Goal: Task Accomplishment & Management: Complete application form

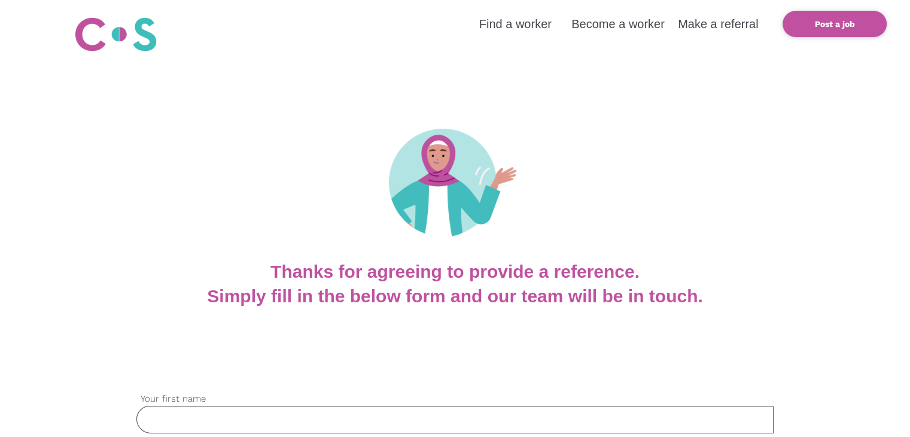
scroll to position [60, 0]
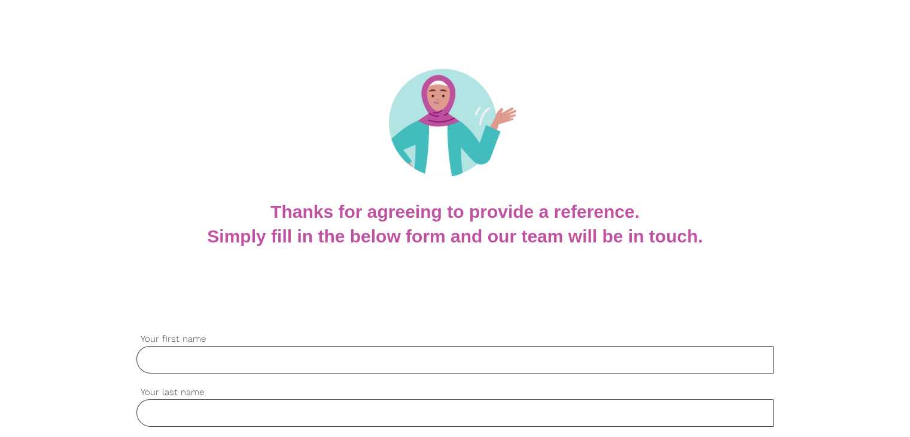
click at [218, 362] on input "Your first name" at bounding box center [455, 360] width 638 height 28
paste input "Rose"
type input "Rose"
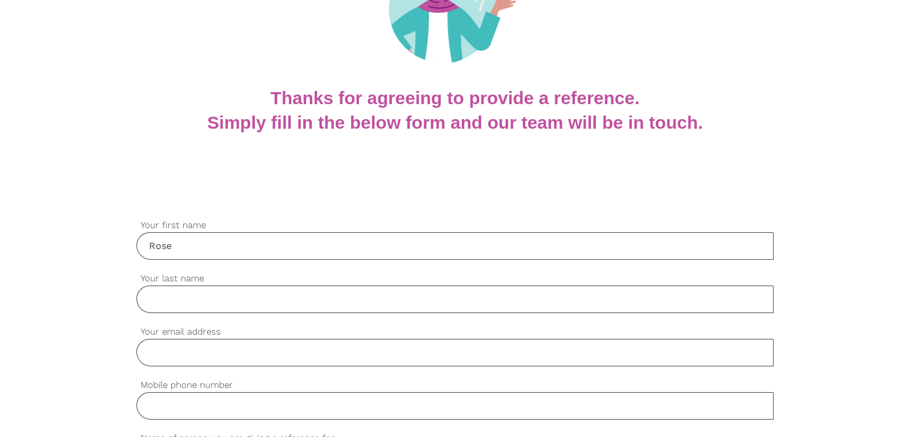
scroll to position [180, 0]
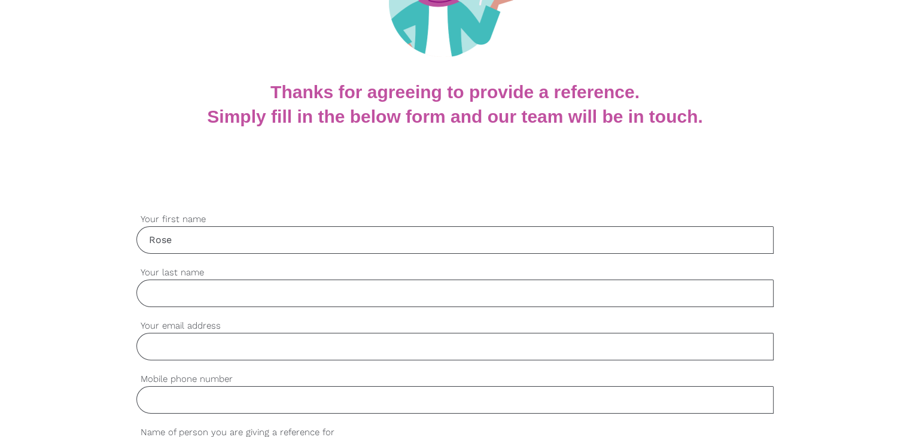
click at [196, 290] on input "Your last name" at bounding box center [455, 294] width 638 height 28
paste input "[PERSON_NAME]"
type input "[PERSON_NAME]"
click at [190, 350] on input "Your email address" at bounding box center [455, 347] width 638 height 28
paste input "[EMAIL_ADDRESS][DOMAIN_NAME]"
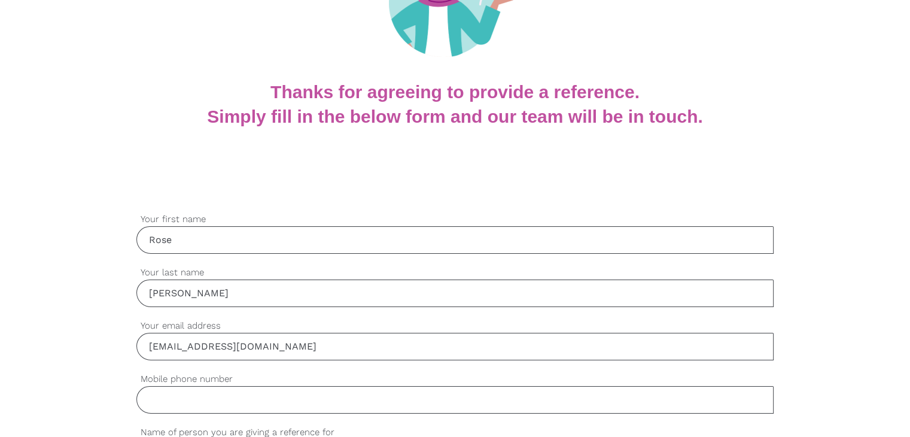
type input "[EMAIL_ADDRESS][DOMAIN_NAME]"
click at [201, 394] on input "Mobile phone number" at bounding box center [455, 400] width 638 height 28
paste input "0437996775"
type input "0437996775"
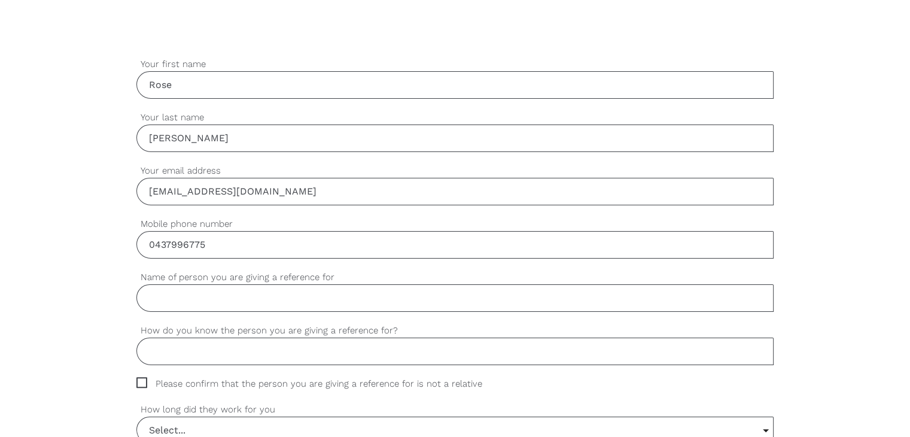
scroll to position [359, 0]
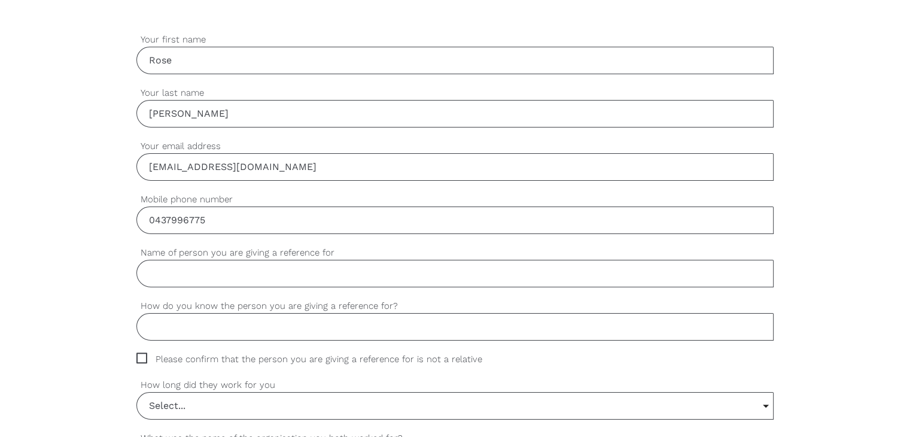
click at [193, 277] on input "Name of person you are giving a reference for" at bounding box center [455, 274] width 638 height 28
paste input "[PERSON_NAME]"
type input "[PERSON_NAME]"
click at [180, 335] on input "How do you know the person you are giving a reference for?" at bounding box center [455, 327] width 638 height 28
paste input "Close friend"
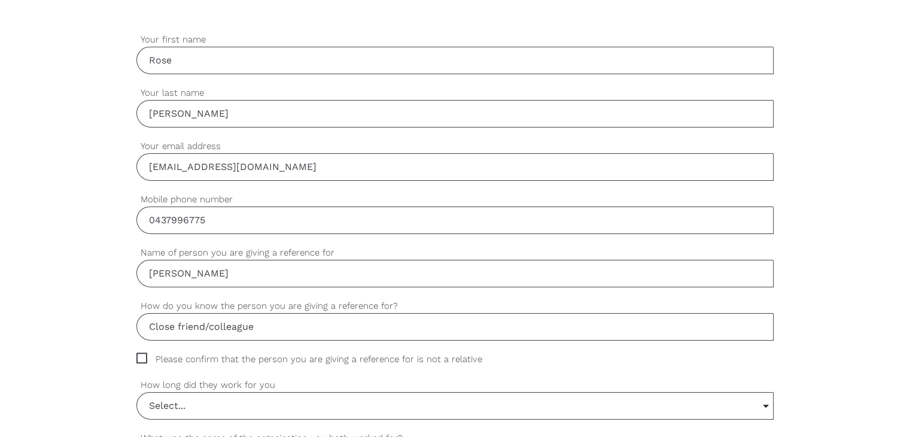
type input "Close friend/colleague"
drag, startPoint x: 144, startPoint y: 353, endPoint x: 151, endPoint y: 350, distance: 7.2
click at [144, 354] on span "Please confirm that the person you are giving a reference for is not a relative" at bounding box center [320, 360] width 369 height 14
click at [144, 354] on input "Please confirm that the person you are giving a reference for is not a relative" at bounding box center [140, 357] width 8 height 8
checkbox input "true"
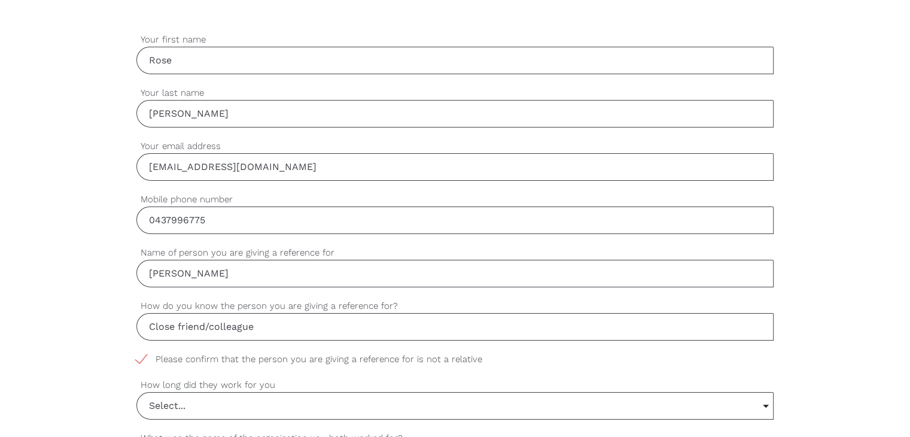
scroll to position [539, 0]
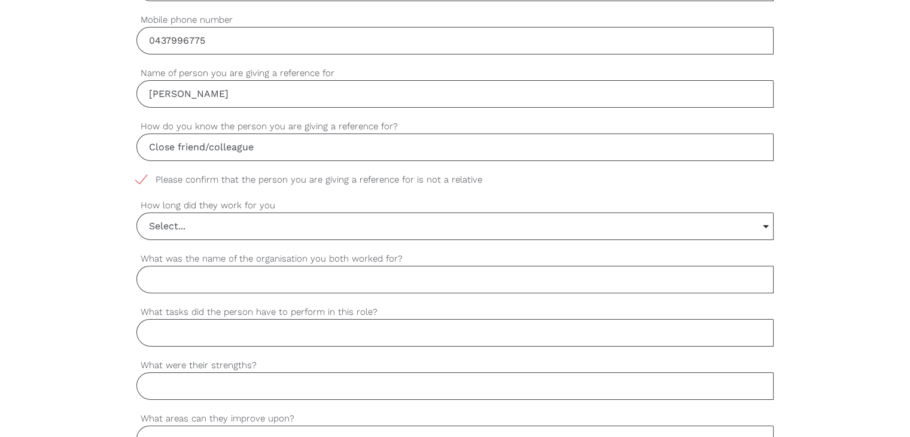
drag, startPoint x: 205, startPoint y: 226, endPoint x: 208, endPoint y: 238, distance: 12.5
click at [205, 227] on input "Select..." at bounding box center [455, 226] width 636 height 26
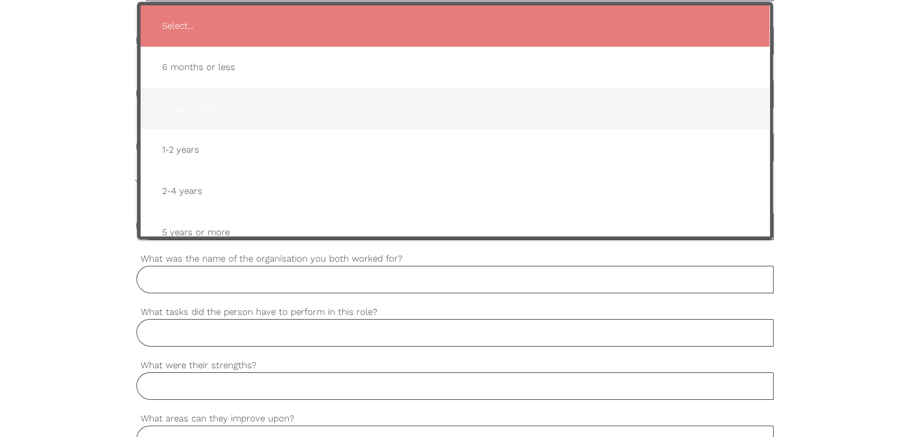
click at [203, 104] on span "1 year or less" at bounding box center [455, 108] width 605 height 29
type input "1 year or less"
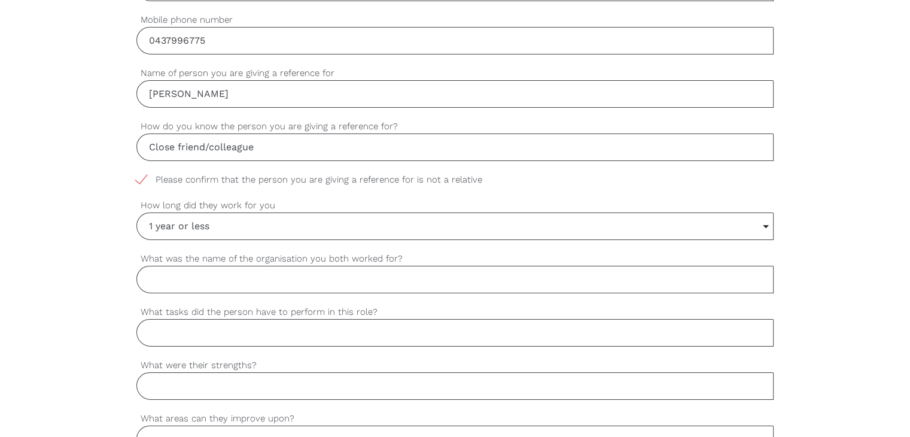
click at [207, 273] on input "What was the name of the organisation you both worked for?" at bounding box center [455, 280] width 638 height 28
type input "[PERSON_NAME]"
click at [211, 335] on input "What tasks did the person have to perform in this role?" at bounding box center [455, 333] width 638 height 28
paste input "Daily living assistance, community and social support"
type input "Daily living assistance, community and social support"
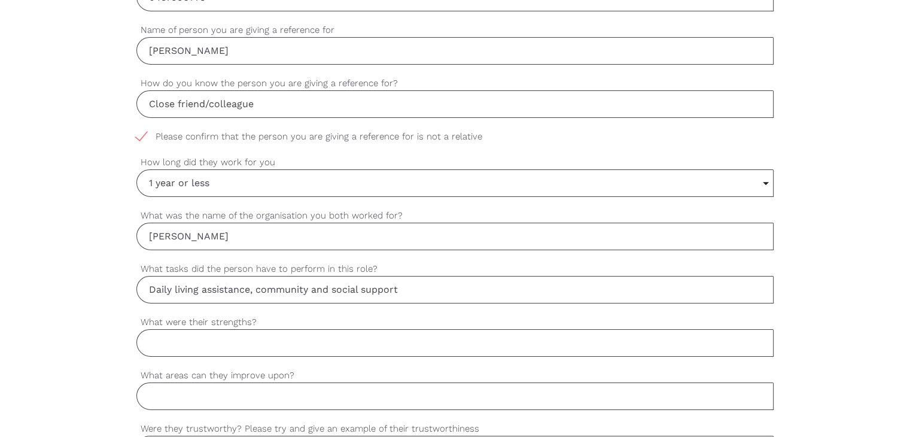
scroll to position [658, 0]
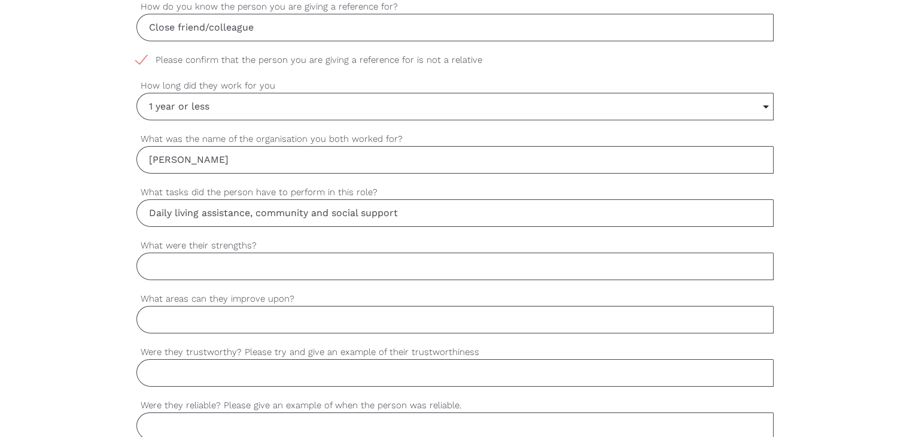
click at [215, 259] on input "What were their strengths?" at bounding box center [455, 267] width 638 height 28
paste input "Empathetic, professional, genuine"
type input "Empathetic, professional, genuine"
click at [179, 317] on input "What areas can they improve upon?" at bounding box center [455, 320] width 638 height 28
paste input "Time management with clients"
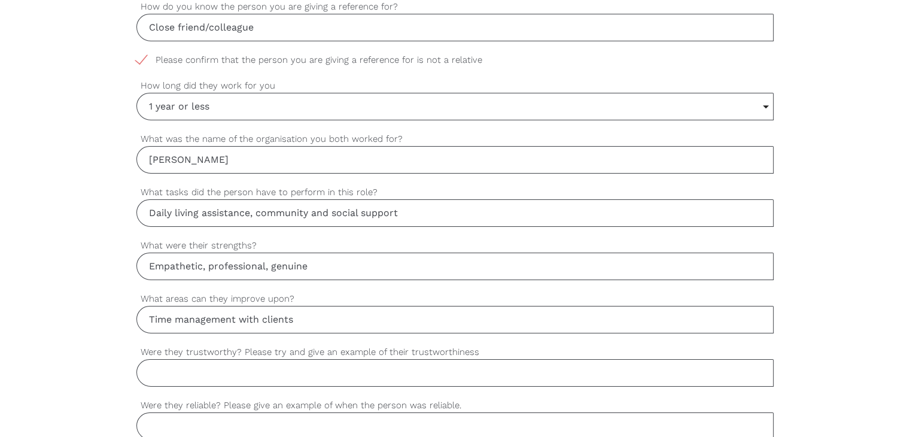
type input "Time management with clients"
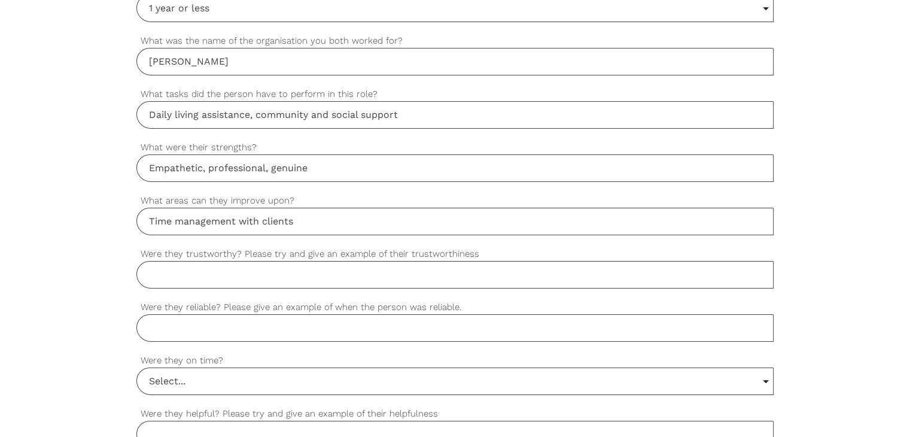
scroll to position [778, 0]
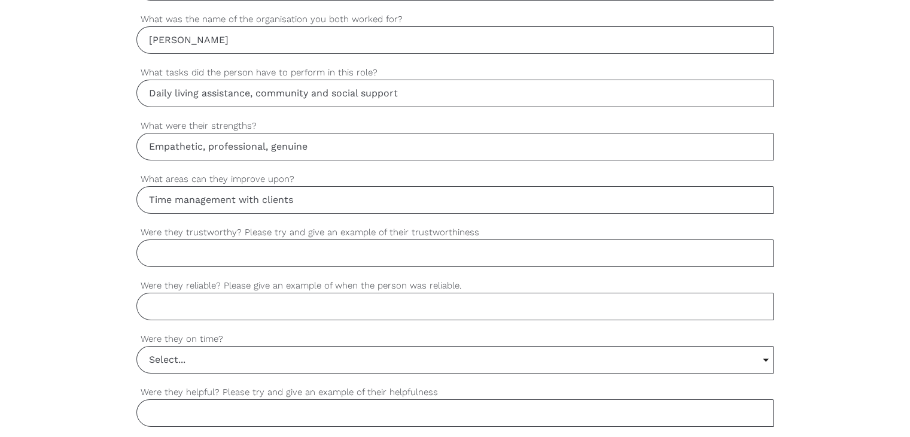
click at [212, 251] on input "Were they trustworthy? Please try and give an example of their trustworthiness" at bounding box center [455, 253] width 638 height 28
paste input "Absolutely, [PERSON_NAME] has a heart of gold and goes above and beyond for her…"
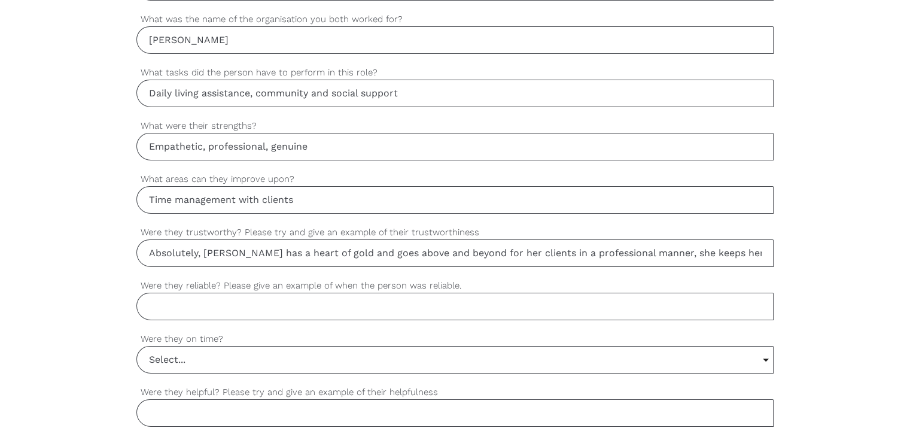
scroll to position [0, 56]
drag, startPoint x: 131, startPoint y: 252, endPoint x: 822, endPoint y: 260, distance: 690.8
click at [822, 260] on div "settings [PERSON_NAME] Your first name settings [PERSON_NAME] Your last name se…" at bounding box center [455, 152] width 910 height 1124
type input "Absolutely, [PERSON_NAME] has a heart of gold and goes above and beyond for her…"
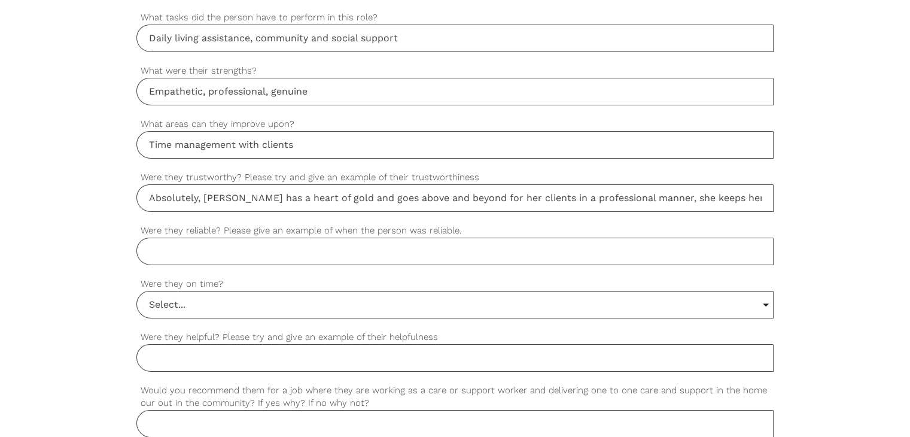
scroll to position [898, 0]
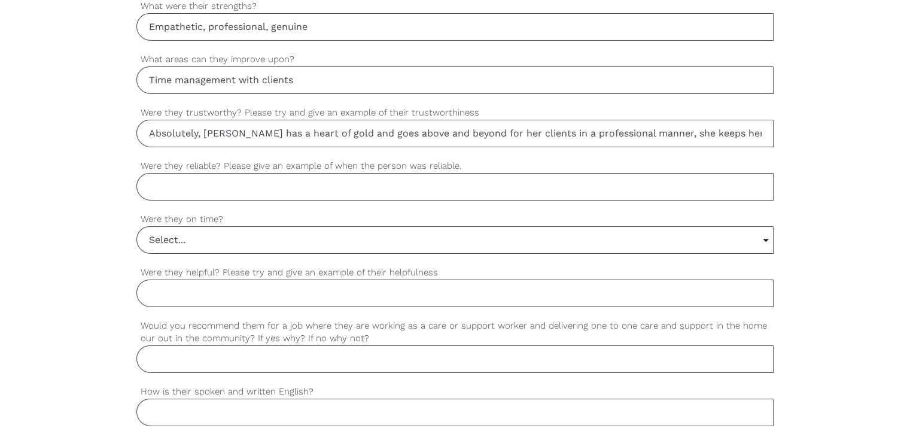
click at [174, 187] on input "Were they reliable? Please give an example of when the person was reliable." at bounding box center [455, 187] width 638 height 28
paste input "[PERSON_NAME] is a very reliable worker, she is always on time to her clients, …"
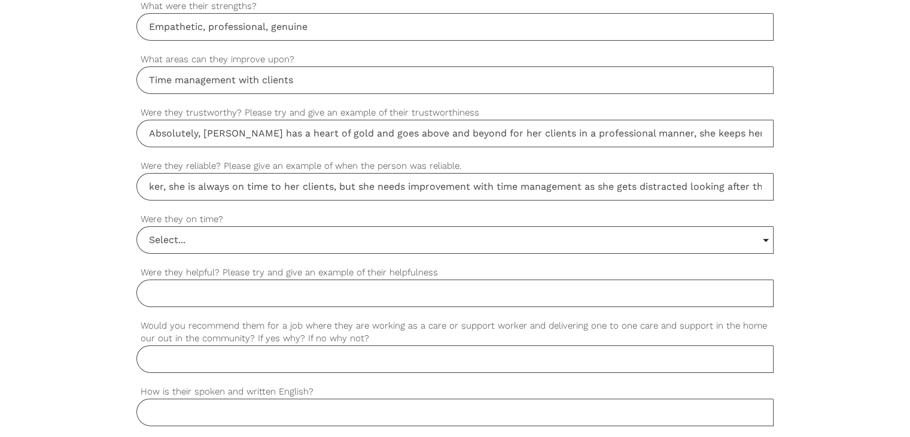
scroll to position [0, 417]
drag, startPoint x: 178, startPoint y: 186, endPoint x: 809, endPoint y: 235, distance: 632.9
click at [809, 235] on div "settings [PERSON_NAME] Your first name settings [PERSON_NAME] Your last name se…" at bounding box center [455, 32] width 910 height 1124
type input "[PERSON_NAME] is a very reliable worker, she is always on time to her clients, …"
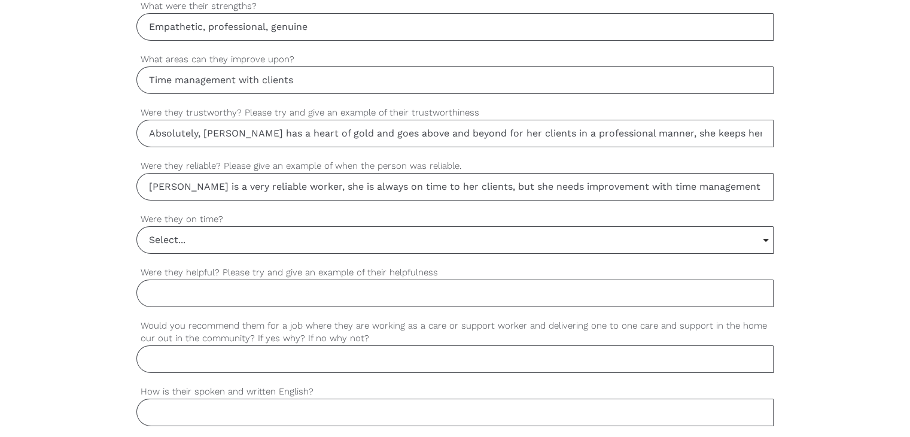
click at [187, 236] on input "Select..." at bounding box center [455, 240] width 636 height 26
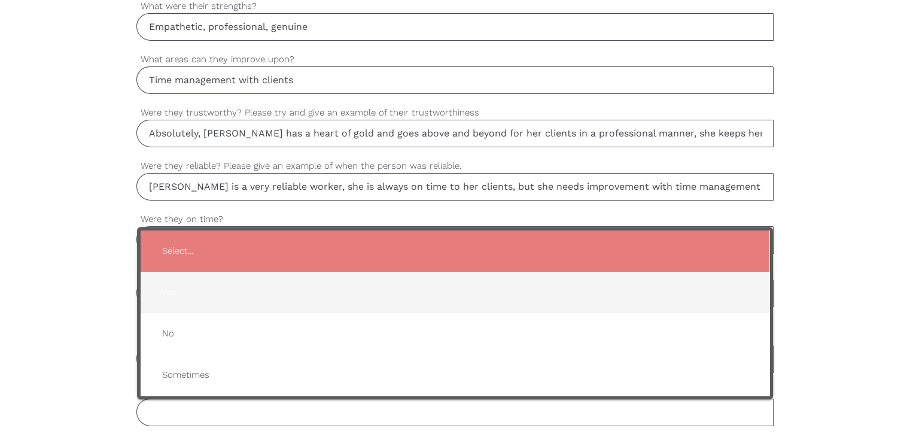
click at [174, 289] on span "Yes" at bounding box center [455, 292] width 605 height 29
type input "Yes"
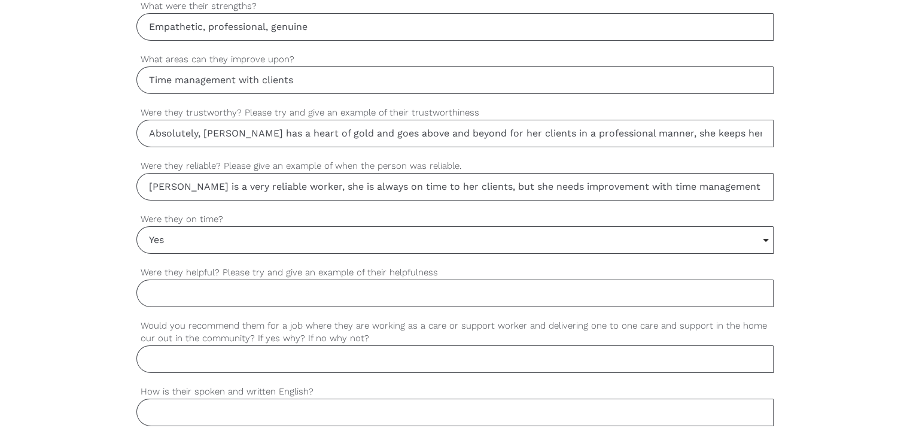
click at [159, 298] on input "Were they helpful? Please try and give an example of their helpfulness" at bounding box center [455, 294] width 638 height 28
paste input "[PERSON_NAME] is happy to assist her clients with whatever they need such as gr…"
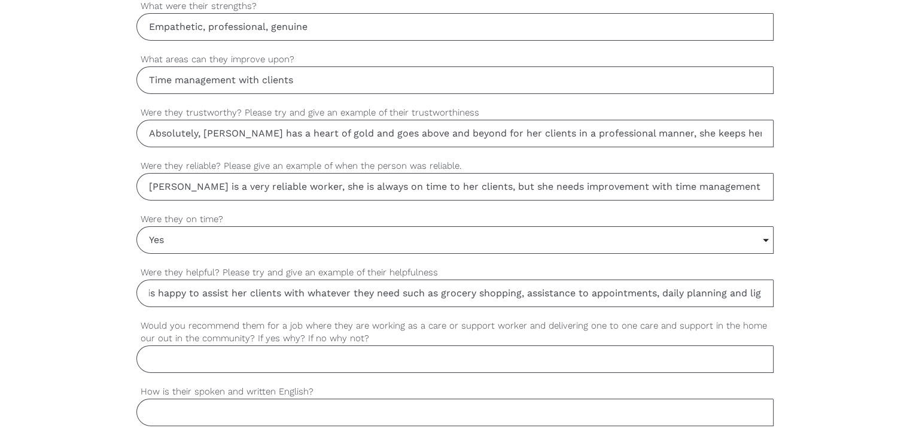
scroll to position [0, 97]
drag, startPoint x: 180, startPoint y: 295, endPoint x: 833, endPoint y: 350, distance: 655.9
click at [833, 350] on div "settings [PERSON_NAME] Your first name settings [PERSON_NAME] Your last name se…" at bounding box center [455, 32] width 910 height 1124
type input "[PERSON_NAME] is happy to assist her clients with whatever they need such as gr…"
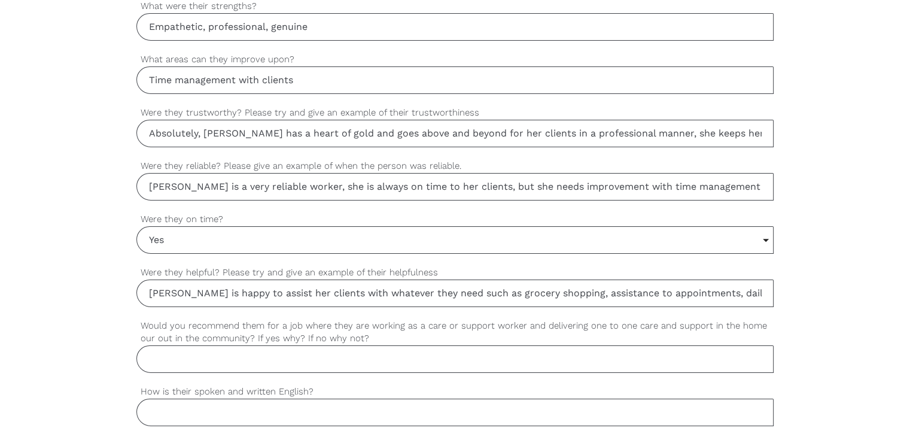
click at [305, 357] on input "Would you recommend them for a job where they are working as a care or support …" at bounding box center [455, 359] width 638 height 28
paste input "Yes [PERSON_NAME] has had plenty of experience in this field"
drag, startPoint x: 305, startPoint y: 357, endPoint x: 292, endPoint y: 183, distance: 175.2
click at [548, 340] on div "Yes [PERSON_NAME] has had plenty of experience in this field Would you recommen…" at bounding box center [455, 346] width 638 height 54
type input "Yes [PERSON_NAME] has had plenty of experience in this field"
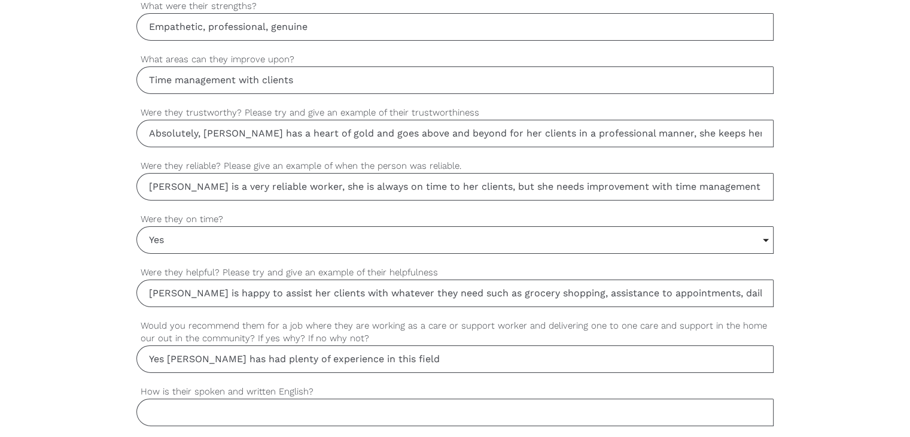
scroll to position [1018, 0]
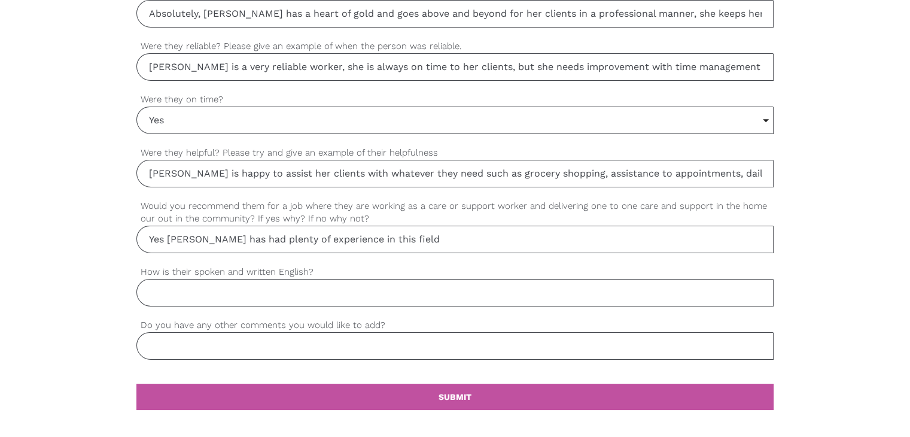
drag, startPoint x: 202, startPoint y: 289, endPoint x: 196, endPoint y: 299, distance: 11.5
click at [202, 289] on input "How is their spoken and written English?" at bounding box center [455, 293] width 638 height 28
paste input "Great! [PERSON_NAME] has done a degree in university and is also currently fini…"
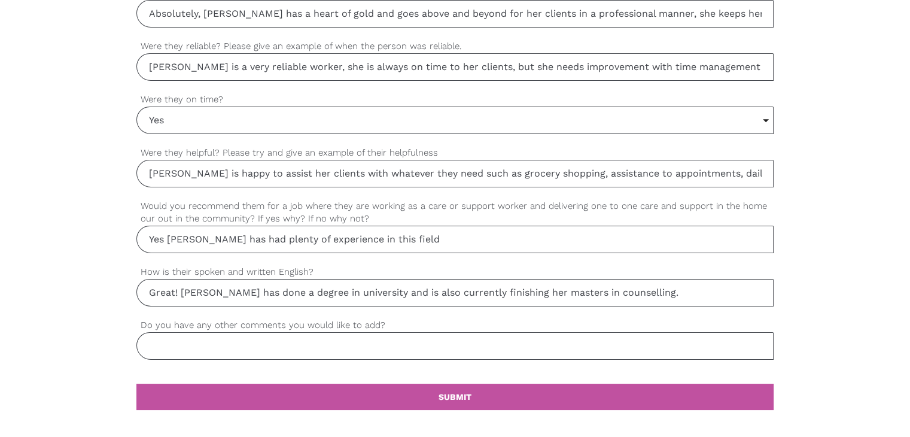
drag, startPoint x: 197, startPoint y: 293, endPoint x: 749, endPoint y: 329, distance: 553.1
type input "Great! [PERSON_NAME] has done a degree in university and is also currently fini…"
click at [238, 350] on input "Do you have any other comments you would like to add?" at bounding box center [455, 346] width 638 height 28
click at [226, 338] on input "Do you have any other comments you would like to add?" at bounding box center [455, 346] width 638 height 28
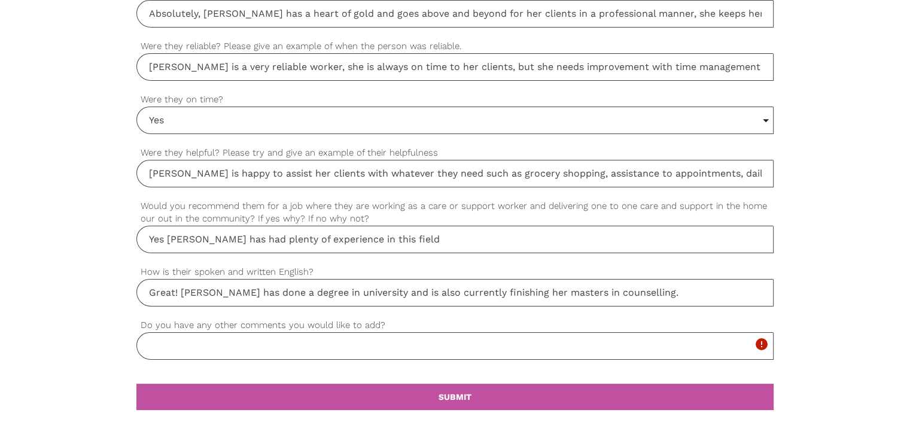
paste input "[PERSON_NAME] is efficient and also young, fit and healthy to be able to assist…"
drag, startPoint x: 227, startPoint y: 342, endPoint x: 652, endPoint y: 355, distance: 424.6
click at [652, 355] on input "[PERSON_NAME] is efficient and also young, fit and healthy to be able to assist…" at bounding box center [455, 346] width 638 height 28
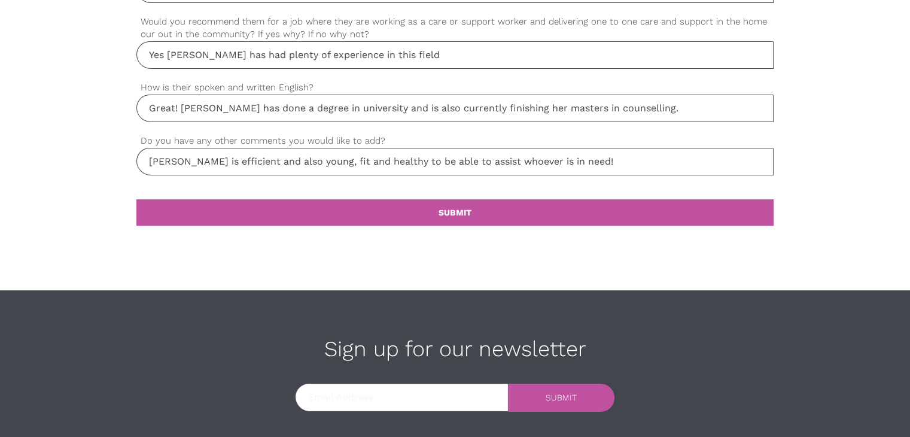
scroll to position [1276, 0]
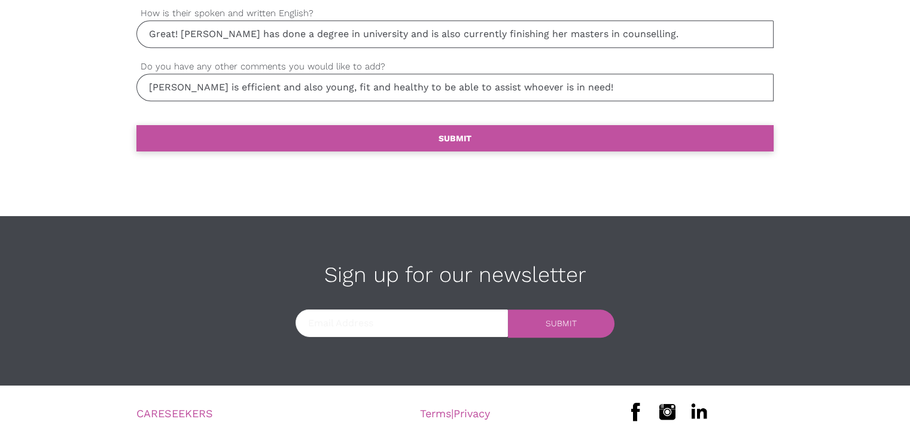
type input "[PERSON_NAME] is efficient and also young, fit and healthy to be able to assist…"
click at [486, 131] on link "settings SUBMIT" at bounding box center [455, 138] width 638 height 26
